Goal: Task Accomplishment & Management: Use online tool/utility

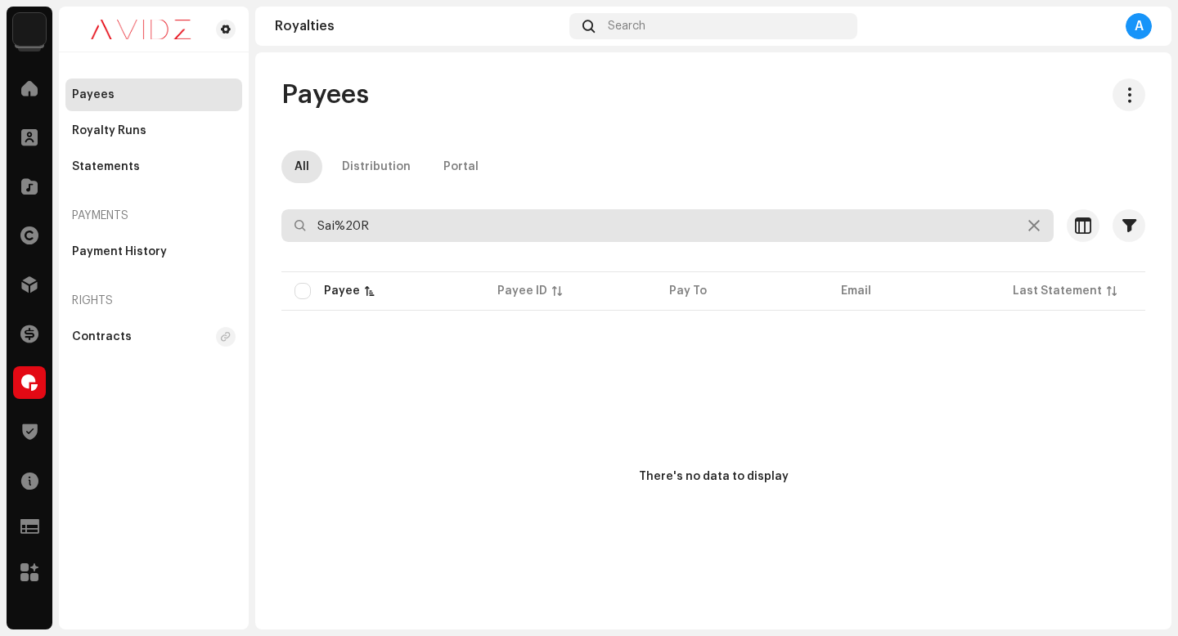
click at [489, 209] on input "Sai%20R" at bounding box center [667, 225] width 772 height 33
click at [489, 215] on input "Sai%20R" at bounding box center [667, 225] width 772 height 33
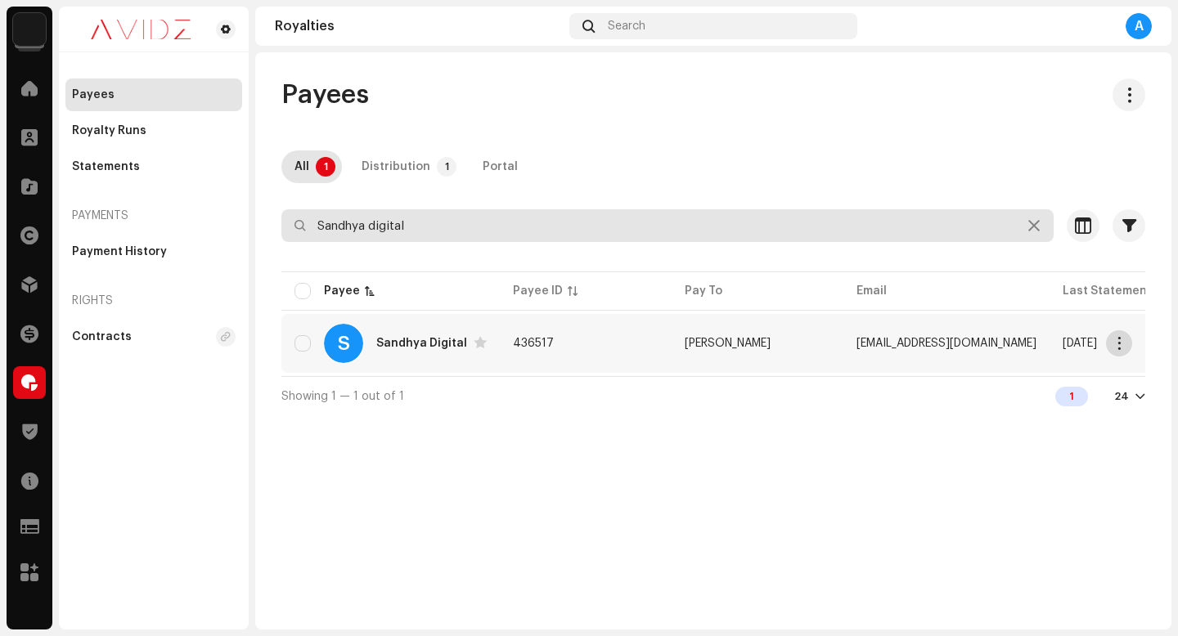
type input "Sandhya digital"
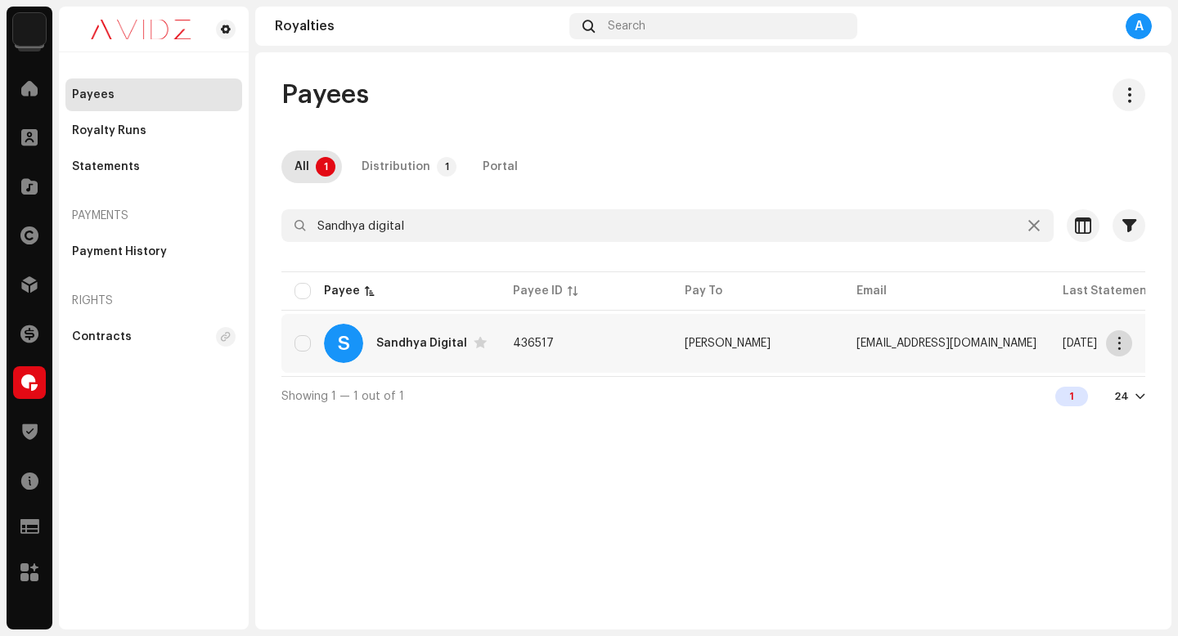
click at [1131, 342] on button "button" at bounding box center [1119, 344] width 26 height 26
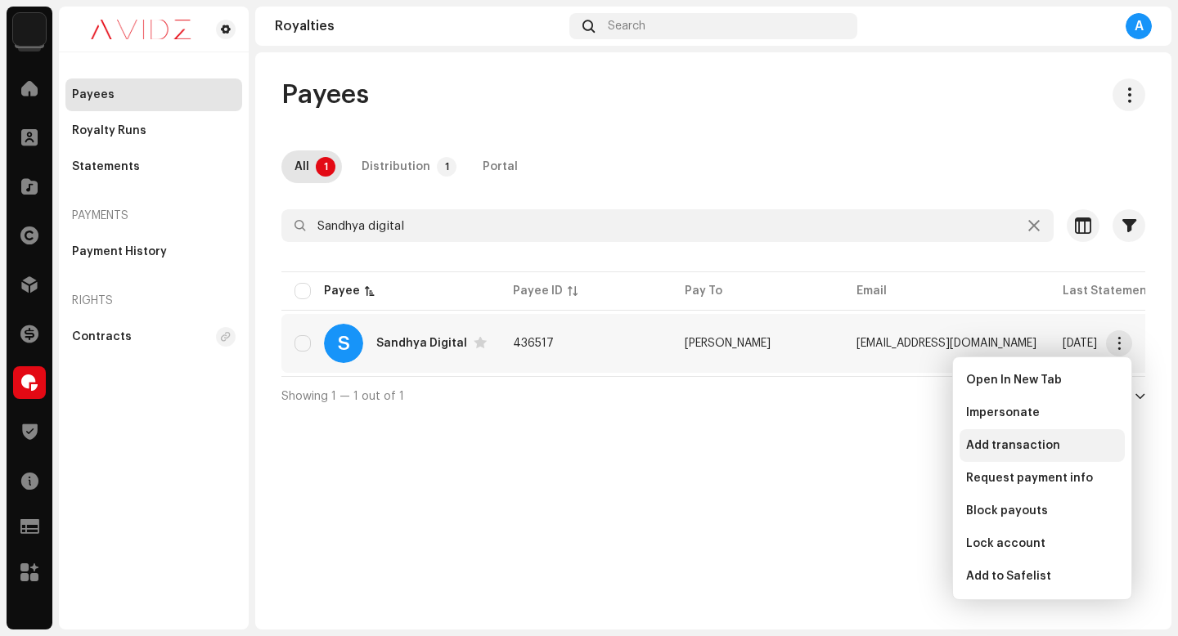
click at [1073, 434] on div "Add transaction" at bounding box center [1042, 446] width 165 height 33
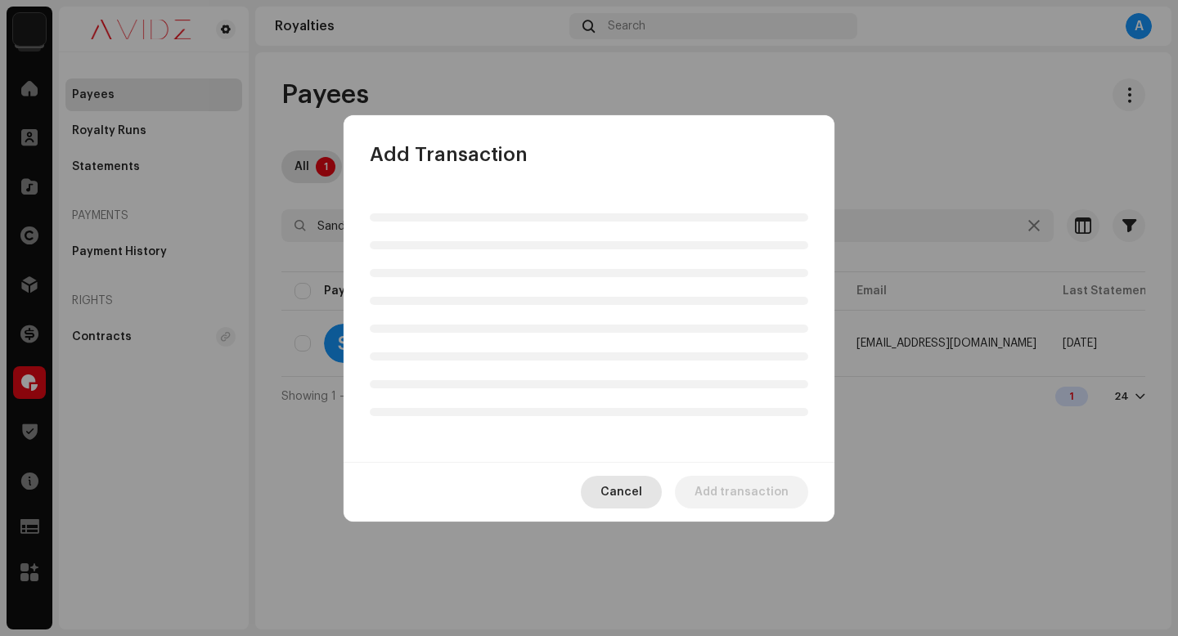
click at [628, 498] on div "Cancel Add transaction" at bounding box center [589, 492] width 491 height 60
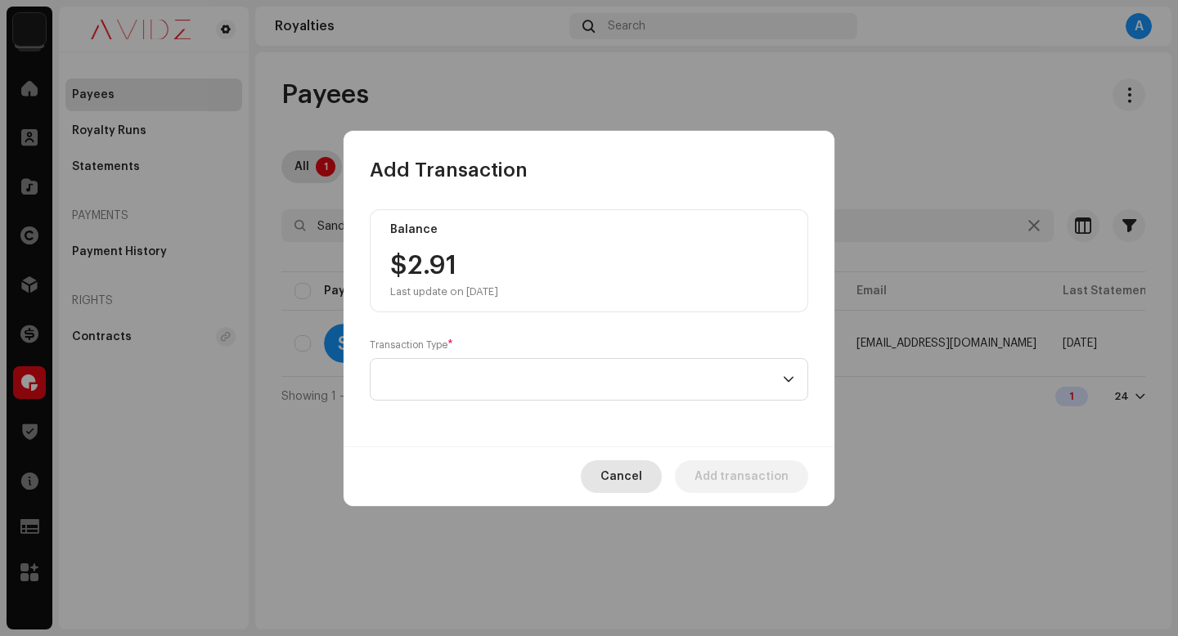
click at [638, 479] on span "Cancel" at bounding box center [621, 477] width 42 height 33
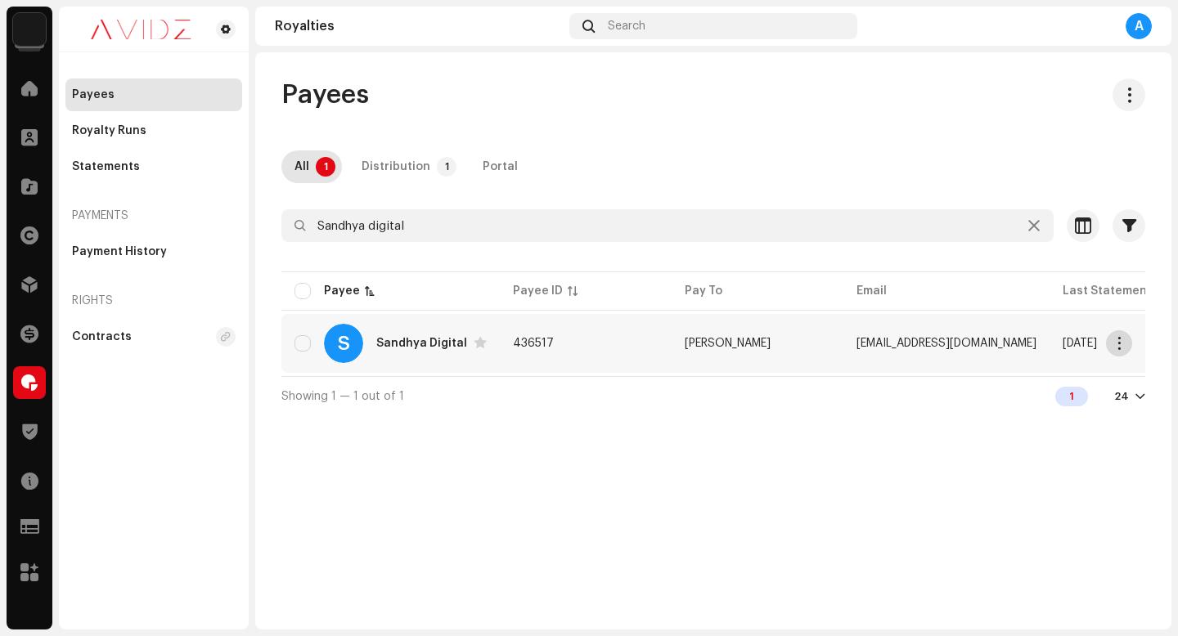
click at [1118, 337] on span "button" at bounding box center [1119, 343] width 12 height 13
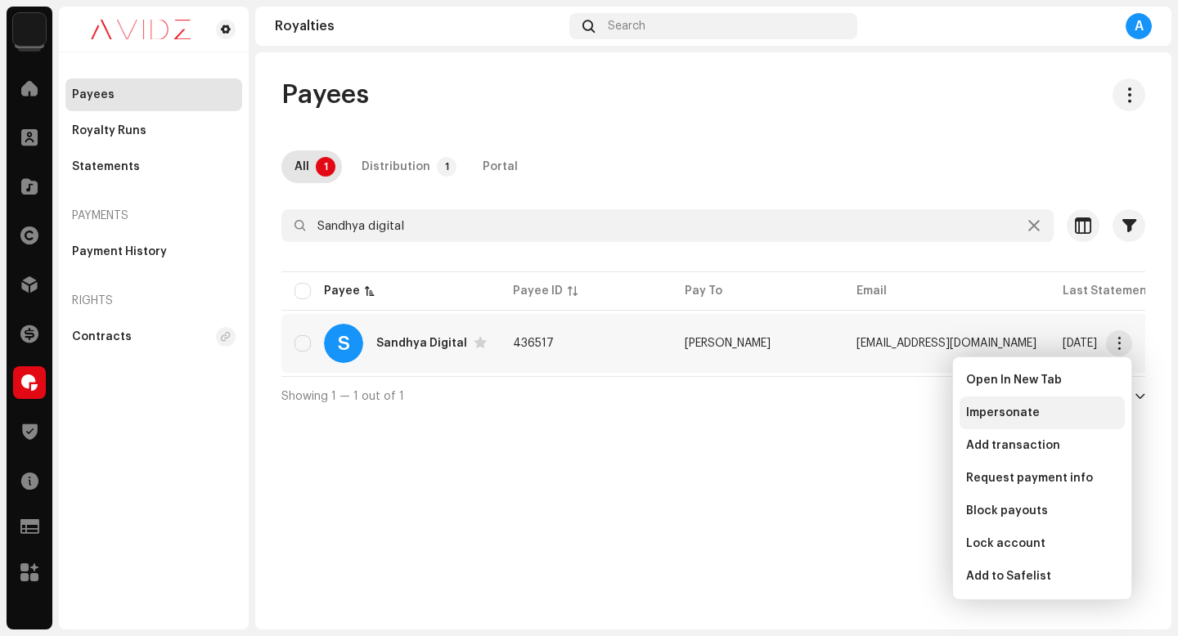
click at [1090, 410] on div "Impersonate" at bounding box center [1042, 413] width 152 height 13
